Goal: Transaction & Acquisition: Purchase product/service

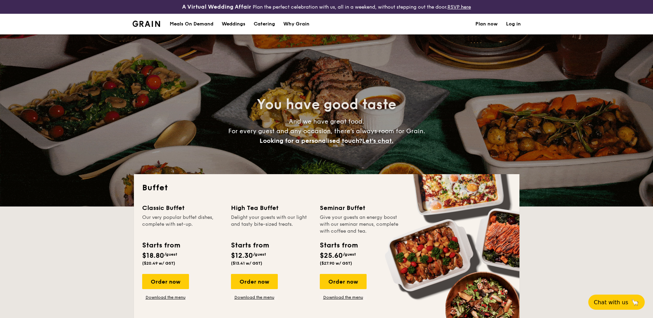
select select
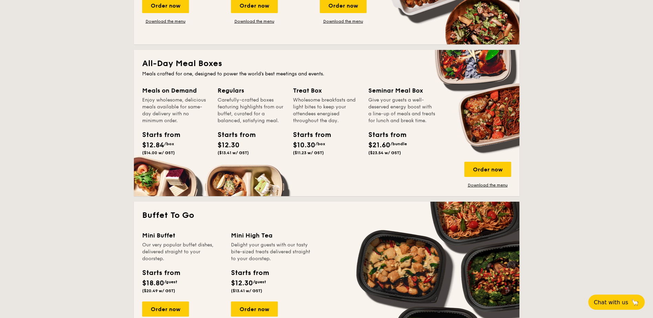
scroll to position [275, 0]
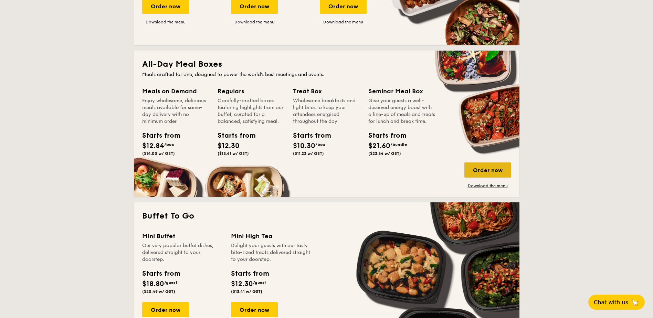
click at [476, 171] on div "Order now" at bounding box center [487, 169] width 47 height 15
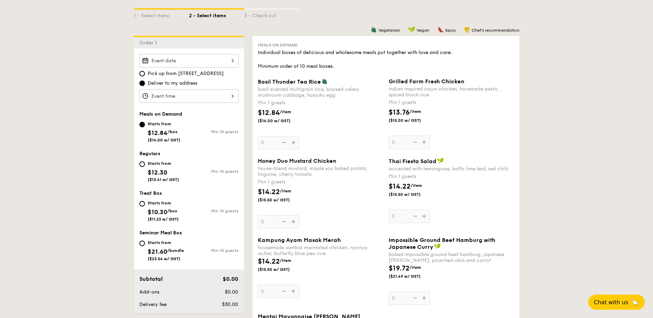
scroll to position [207, 0]
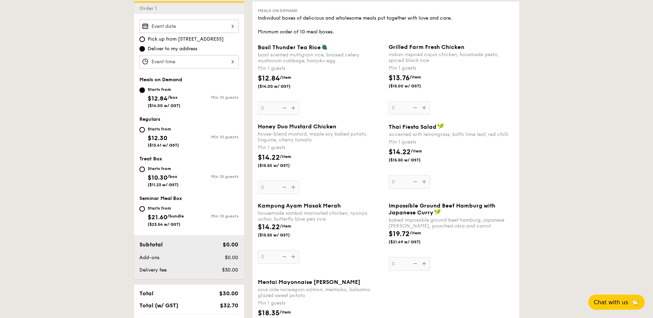
click at [166, 213] on div "Starts from $21.60 /bundle ($23.54 w/ GST)" at bounding box center [166, 215] width 36 height 23
click at [145, 212] on input "Starts from $21.60 /bundle ($23.54 w/ GST) Min 10 guests" at bounding box center [142, 209] width 6 height 6
radio input "true"
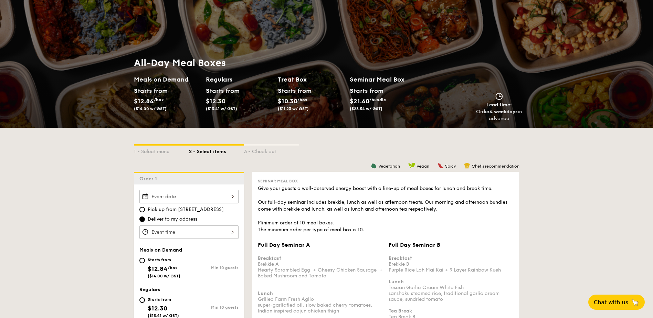
scroll to position [0, 0]
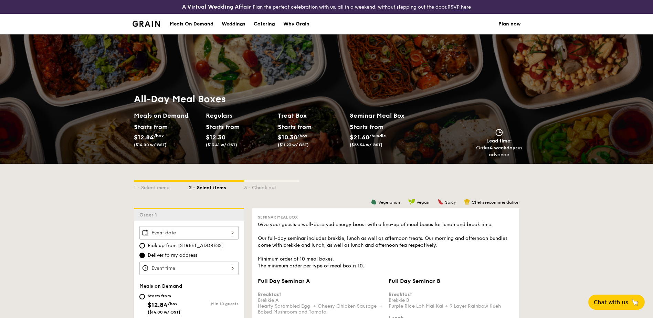
click at [271, 25] on div "Catering" at bounding box center [264, 24] width 21 height 21
select select
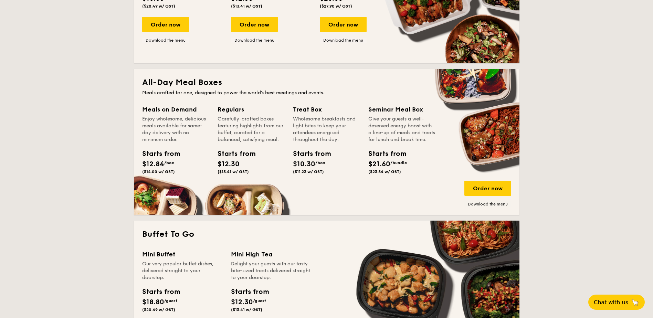
scroll to position [241, 0]
